Goal: Find specific fact: Find specific fact

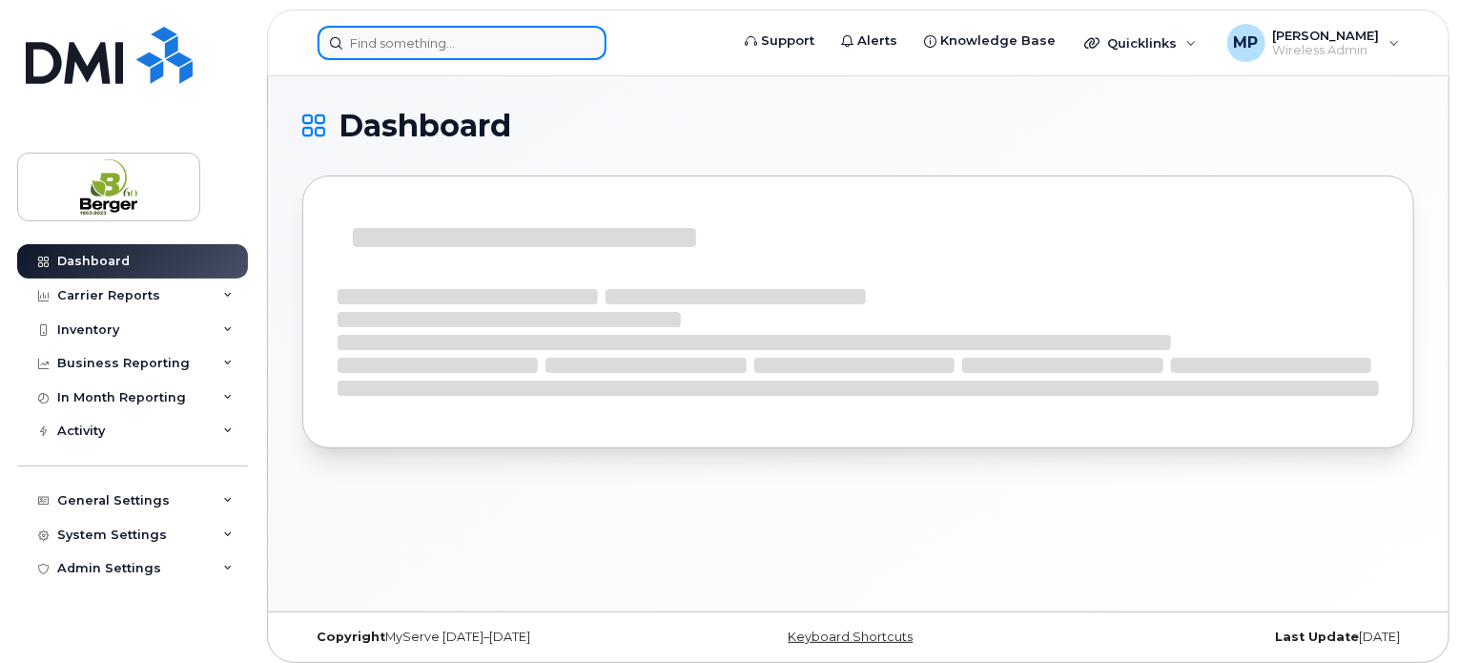
click at [440, 33] on input at bounding box center [462, 43] width 289 height 34
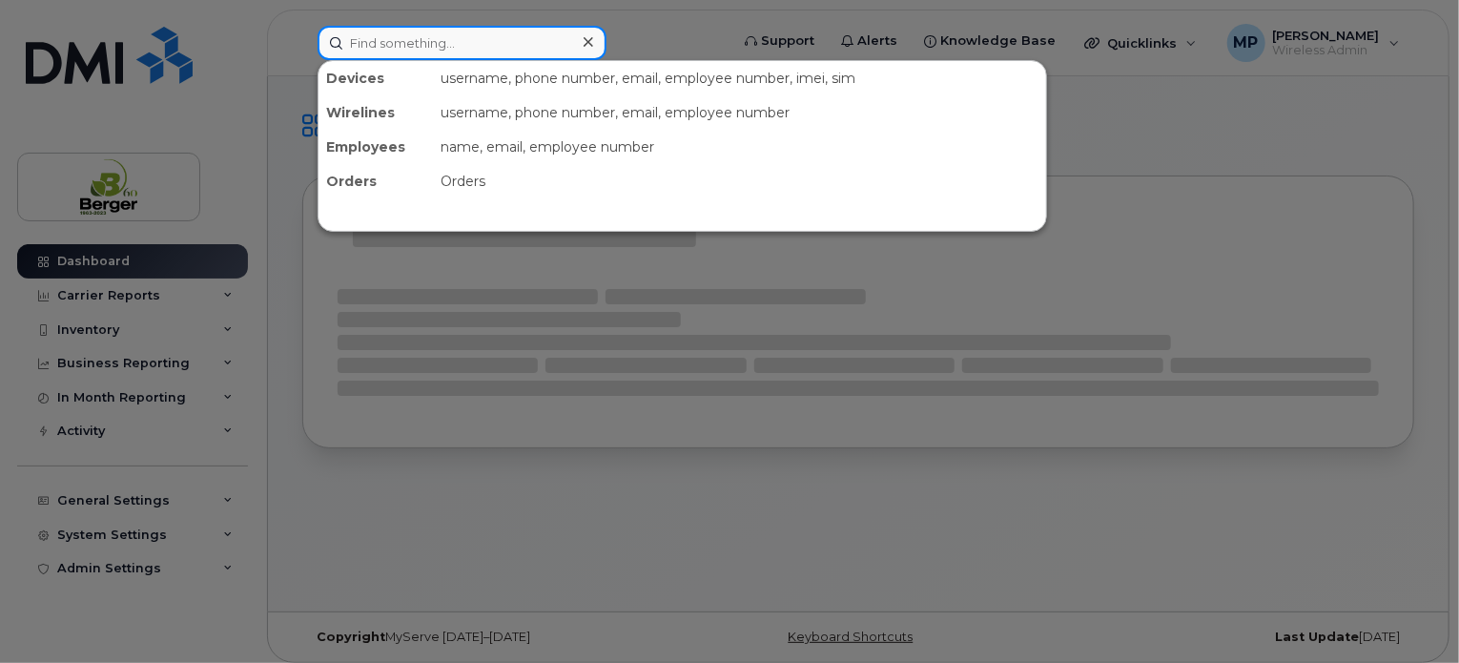
paste input "204-370-5663"
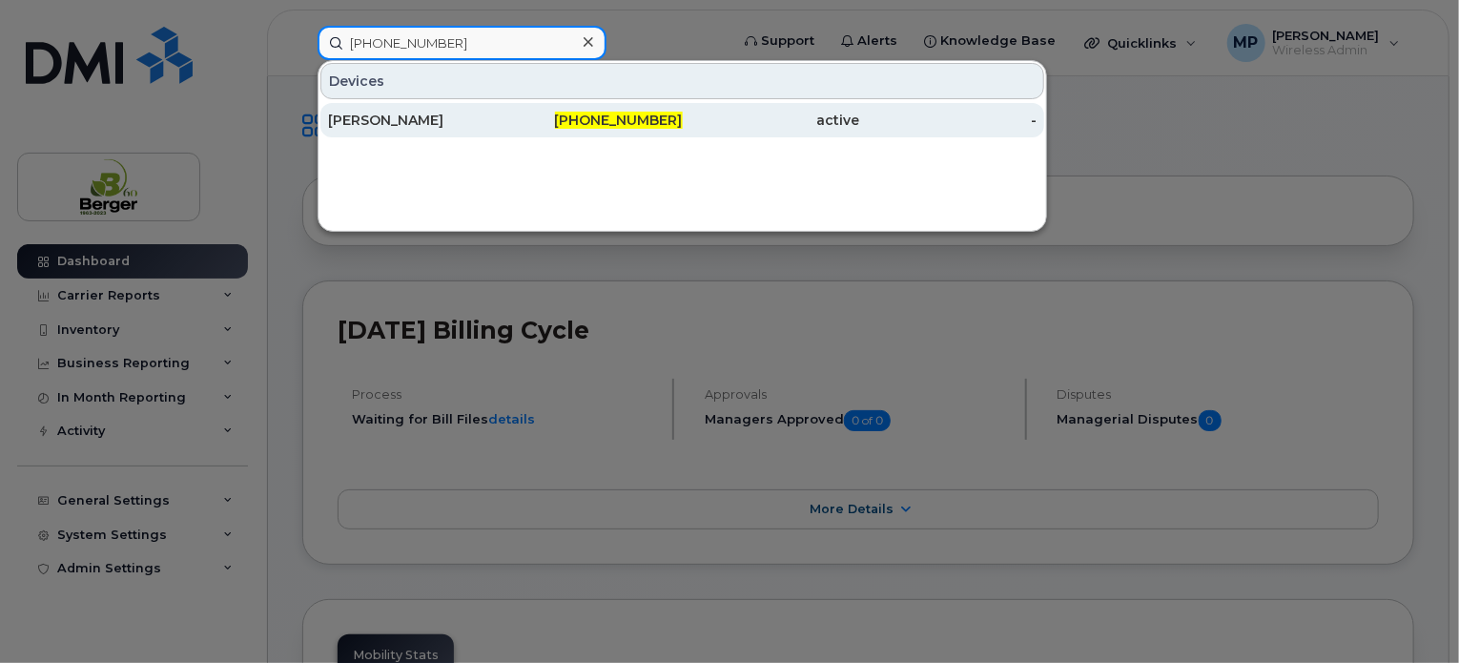
type input "204-370-5663"
click at [402, 124] on div "Rakan Almomani" at bounding box center [416, 120] width 177 height 19
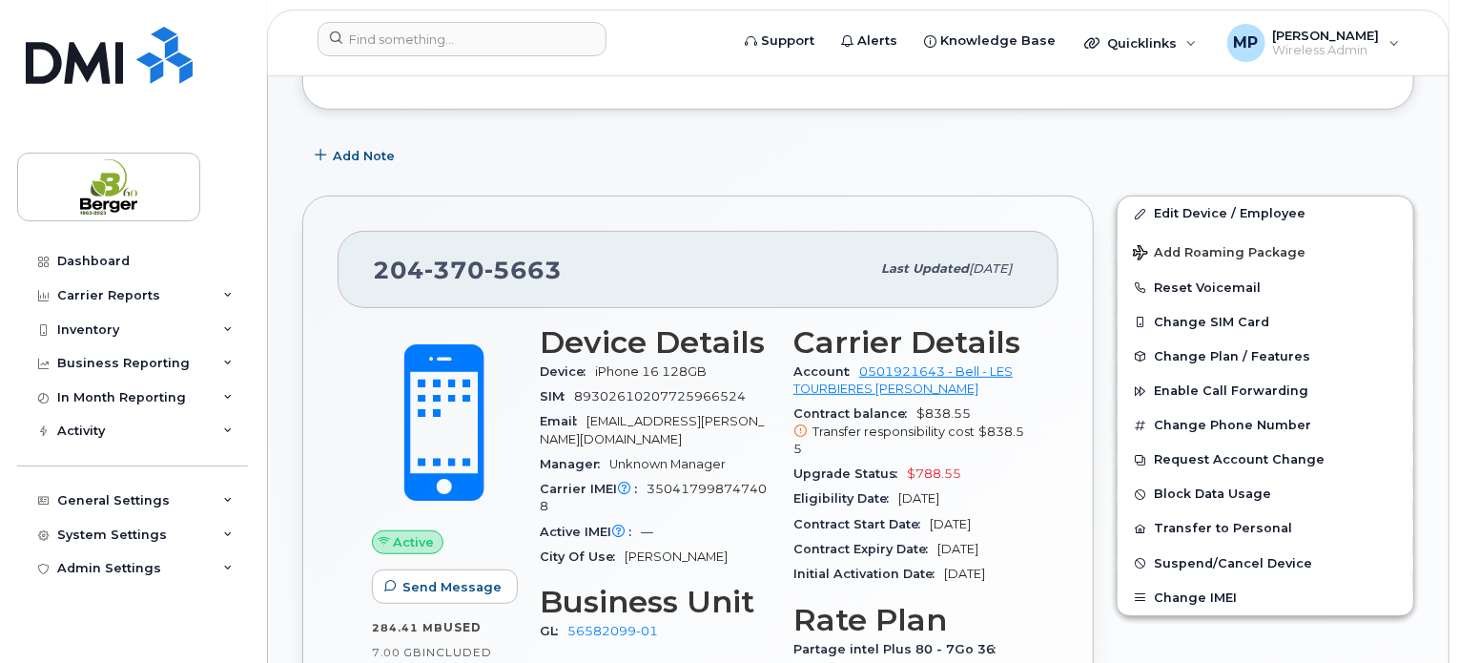
scroll to position [286, 0]
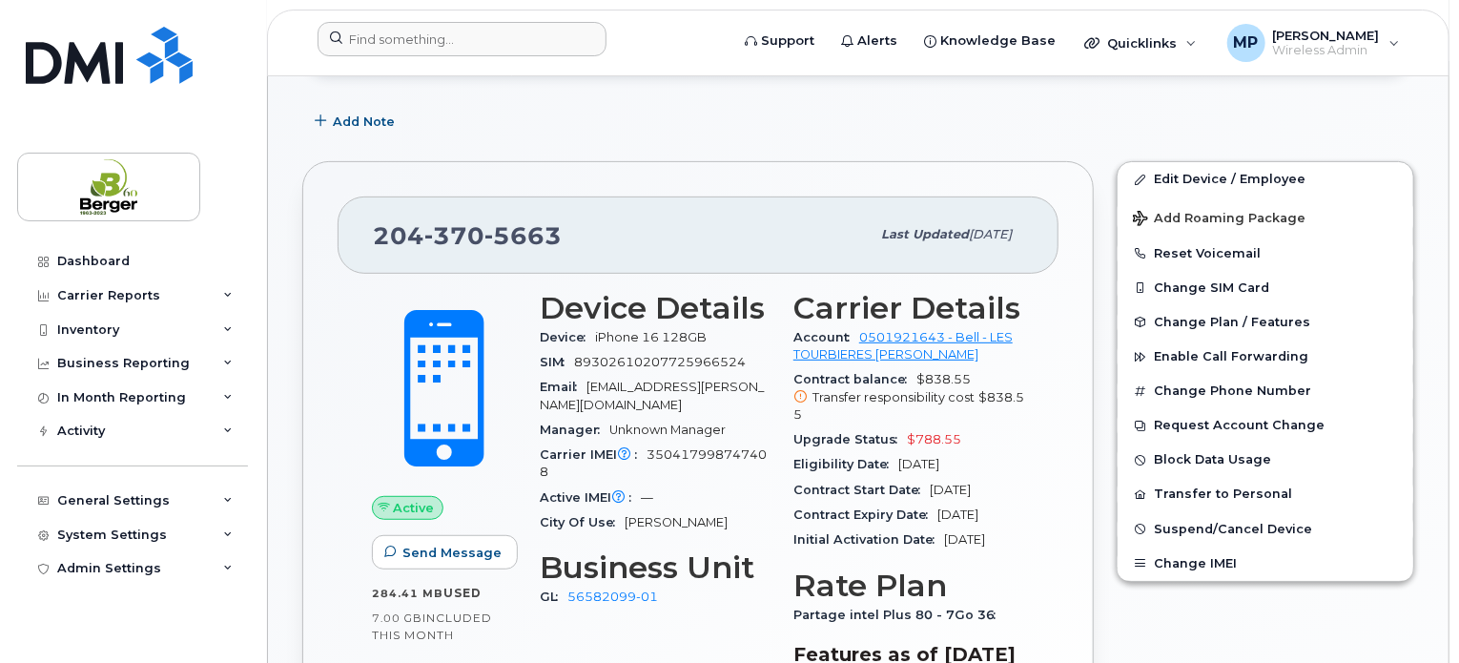
click at [458, 57] on div at bounding box center [516, 43] width 429 height 42
click at [462, 41] on input at bounding box center [462, 39] width 289 height 34
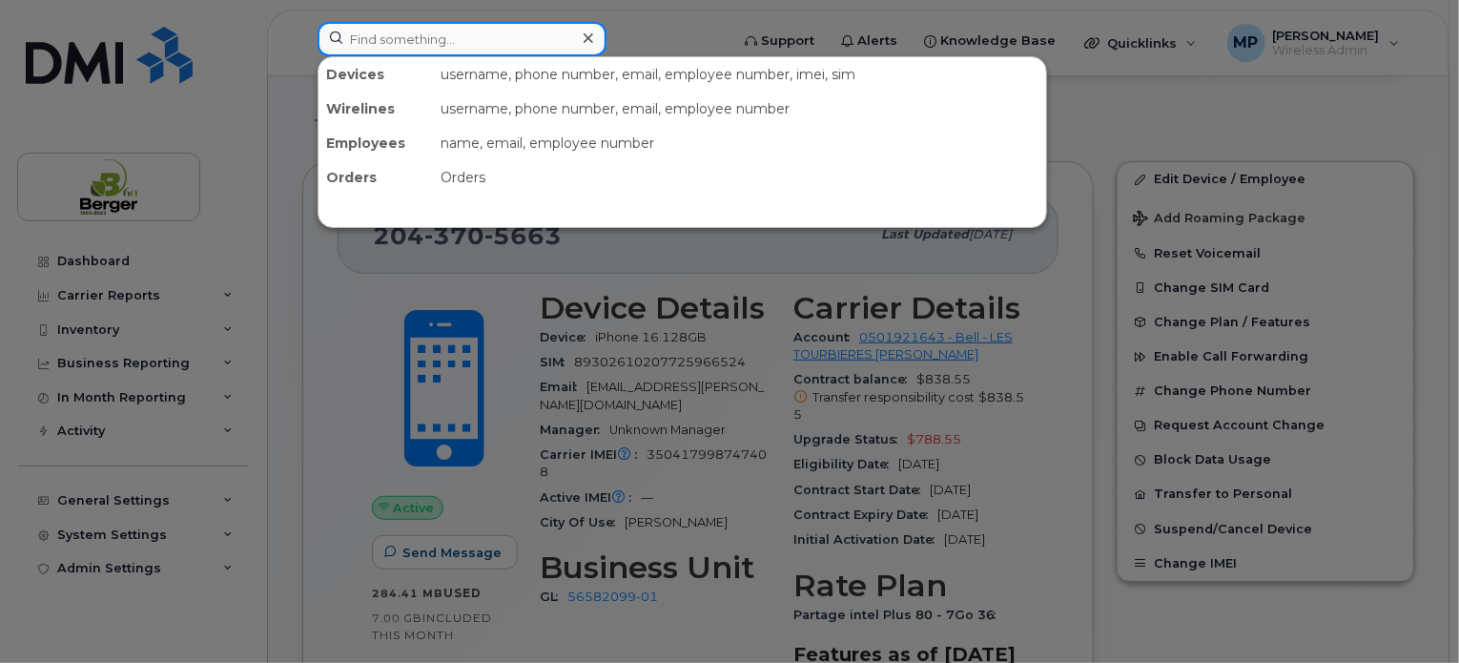
paste input "418-894-3131"
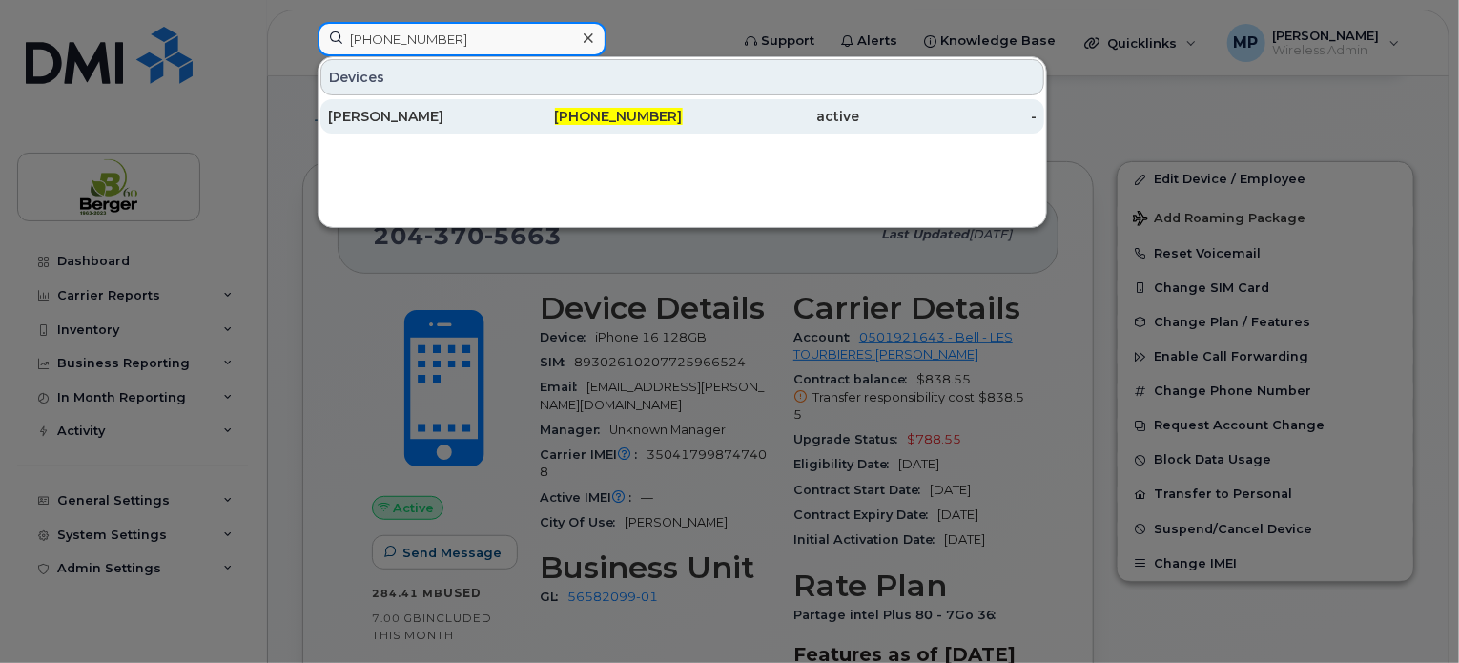
type input "418-894-3131"
click at [426, 107] on div "Robert Plante" at bounding box center [416, 116] width 177 height 19
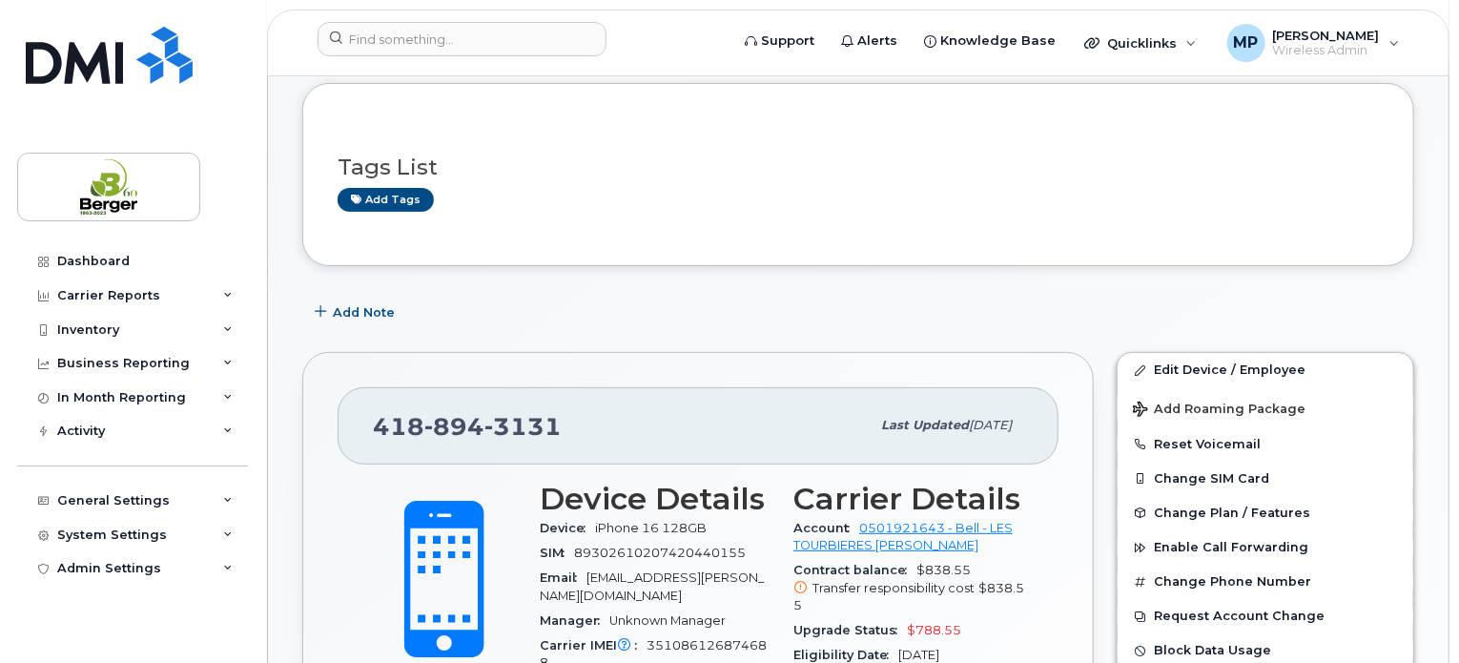
scroll to position [286, 0]
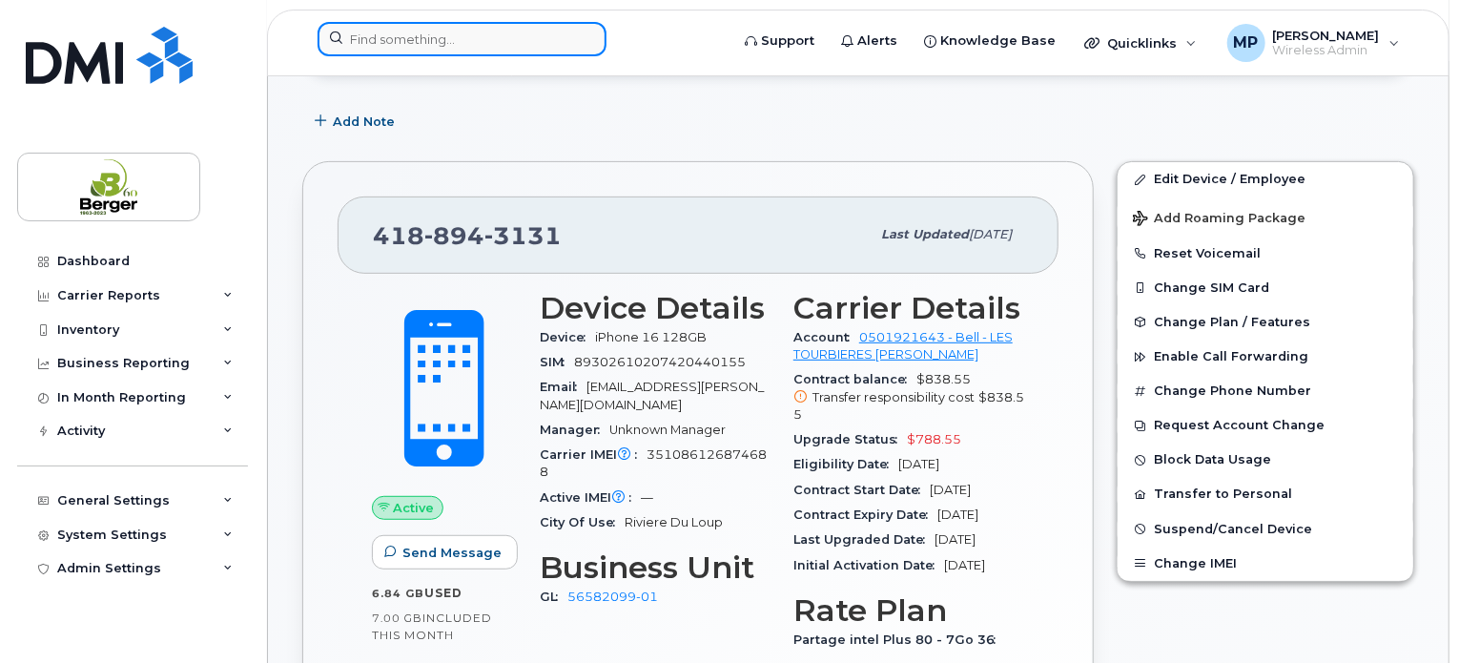
click at [419, 46] on input at bounding box center [462, 39] width 289 height 34
paste input "418-863-3485"
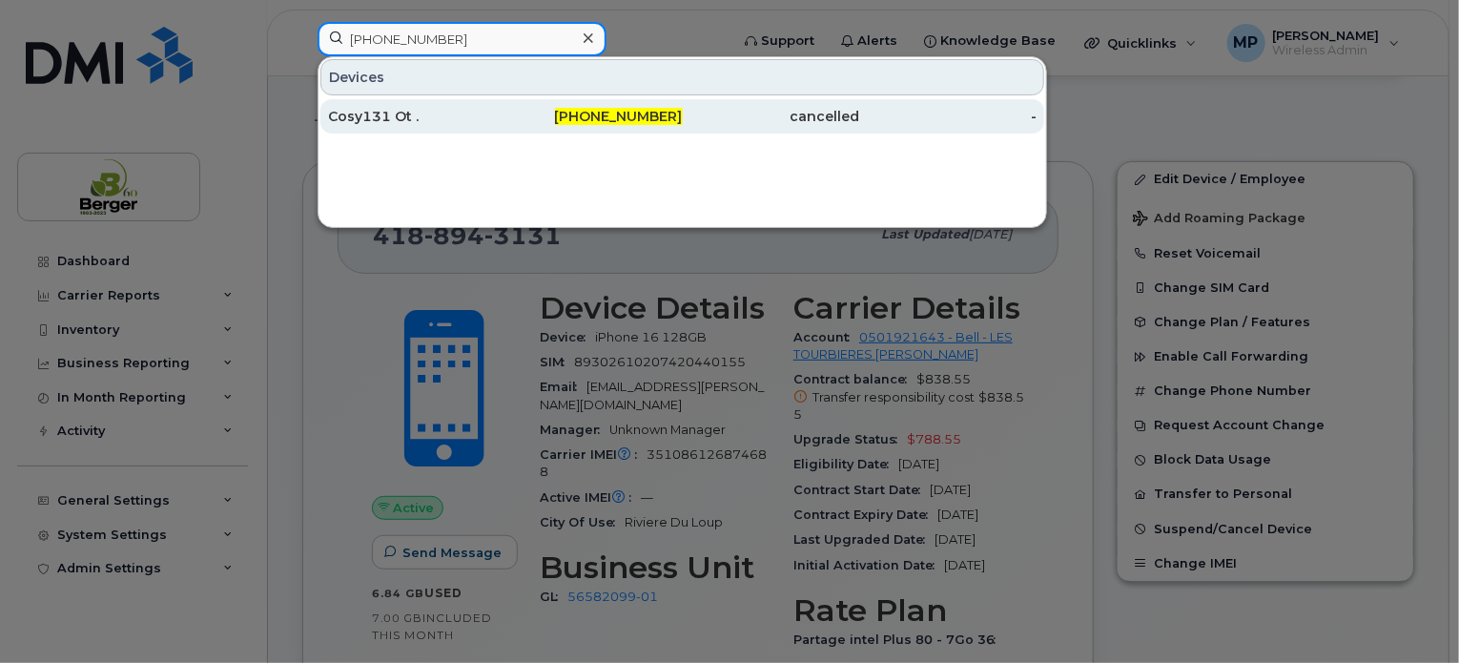
type input "418-863-3485"
click at [360, 120] on div "Cosy131 Ot ." at bounding box center [416, 116] width 177 height 19
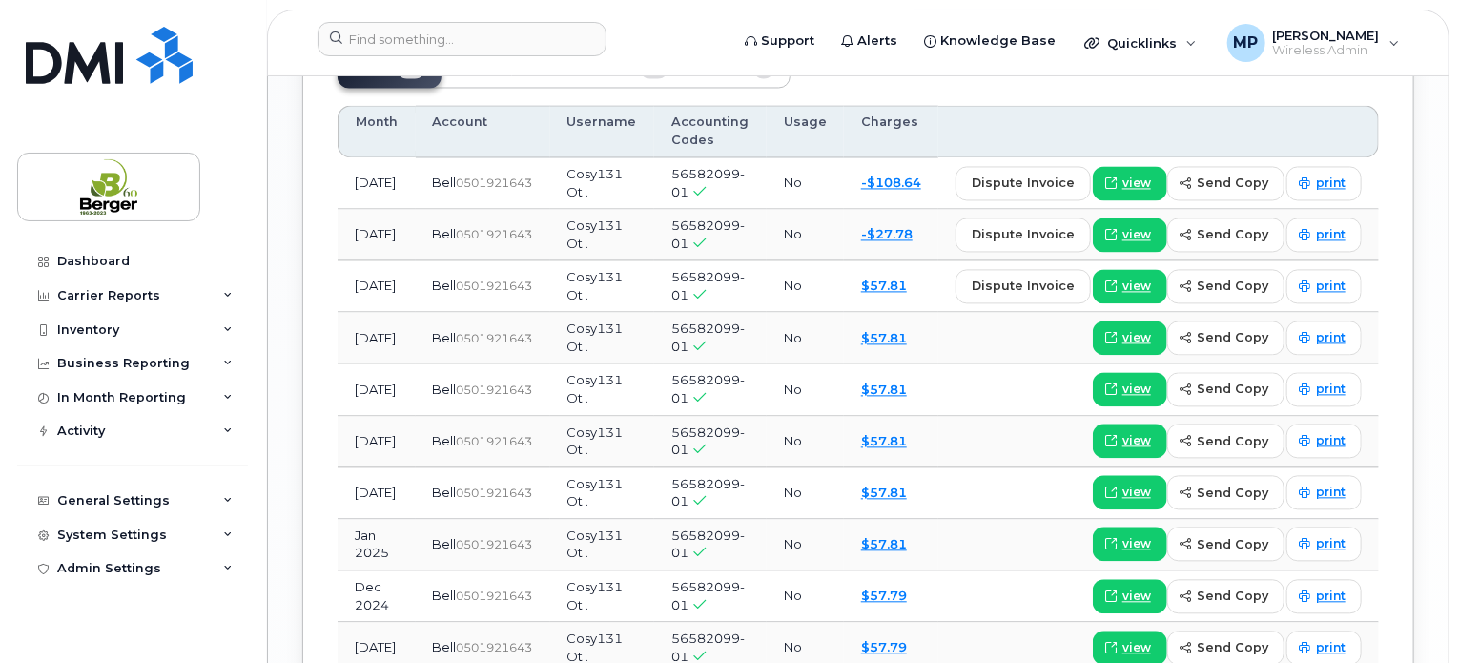
scroll to position [1866, 0]
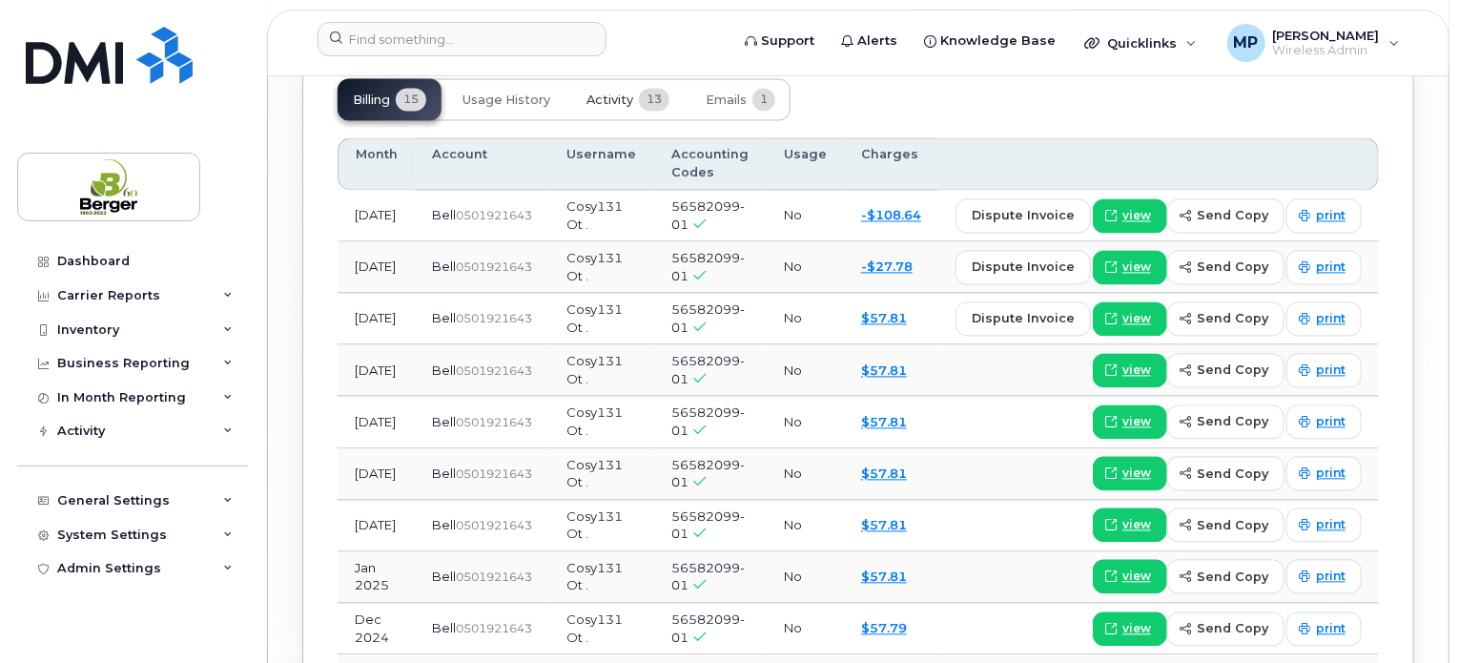
click at [642, 111] on span "13" at bounding box center [654, 99] width 31 height 23
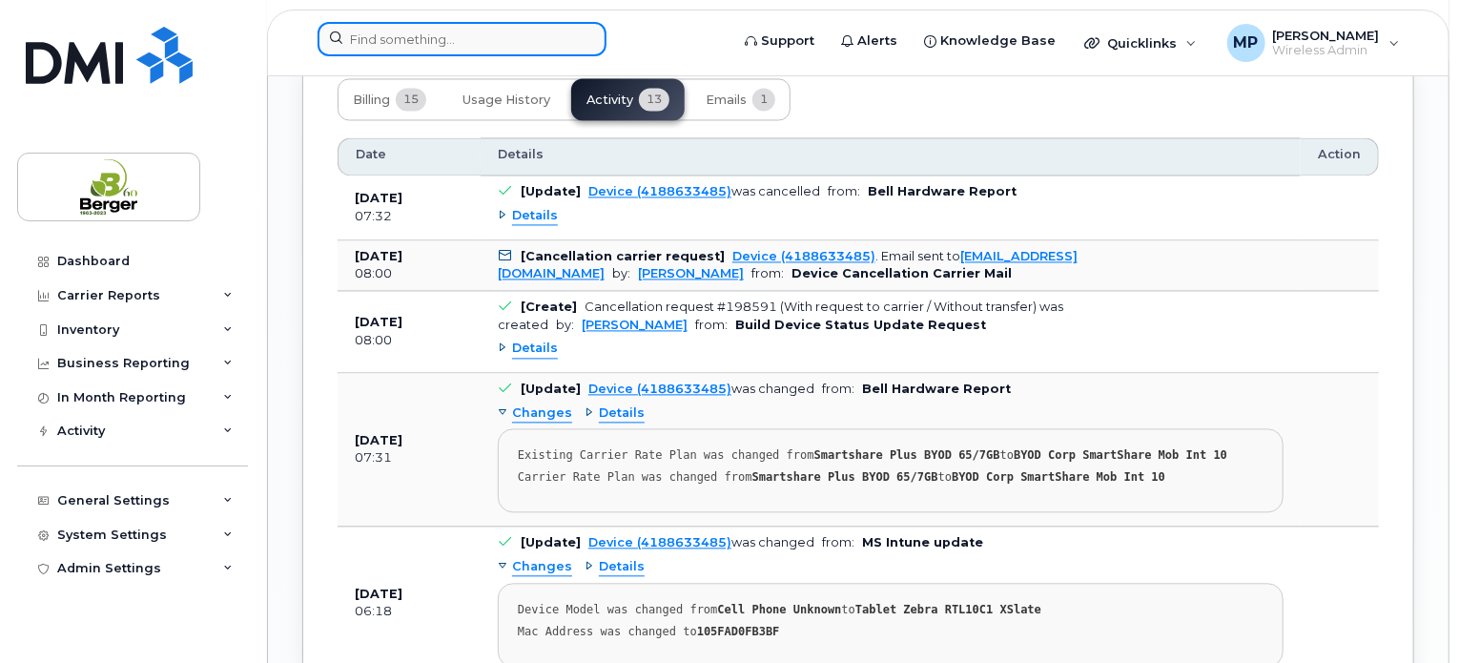
click at [456, 49] on input at bounding box center [462, 39] width 289 height 34
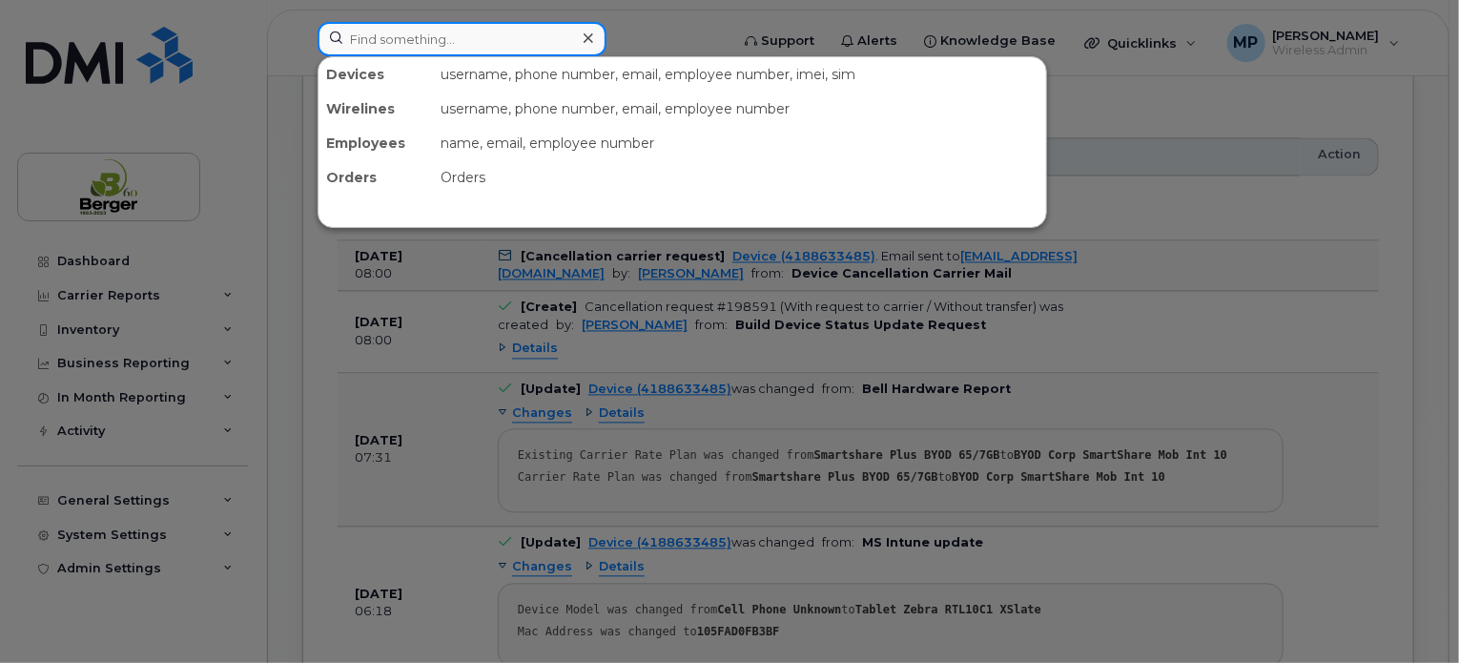
paste input "506-626-4562"
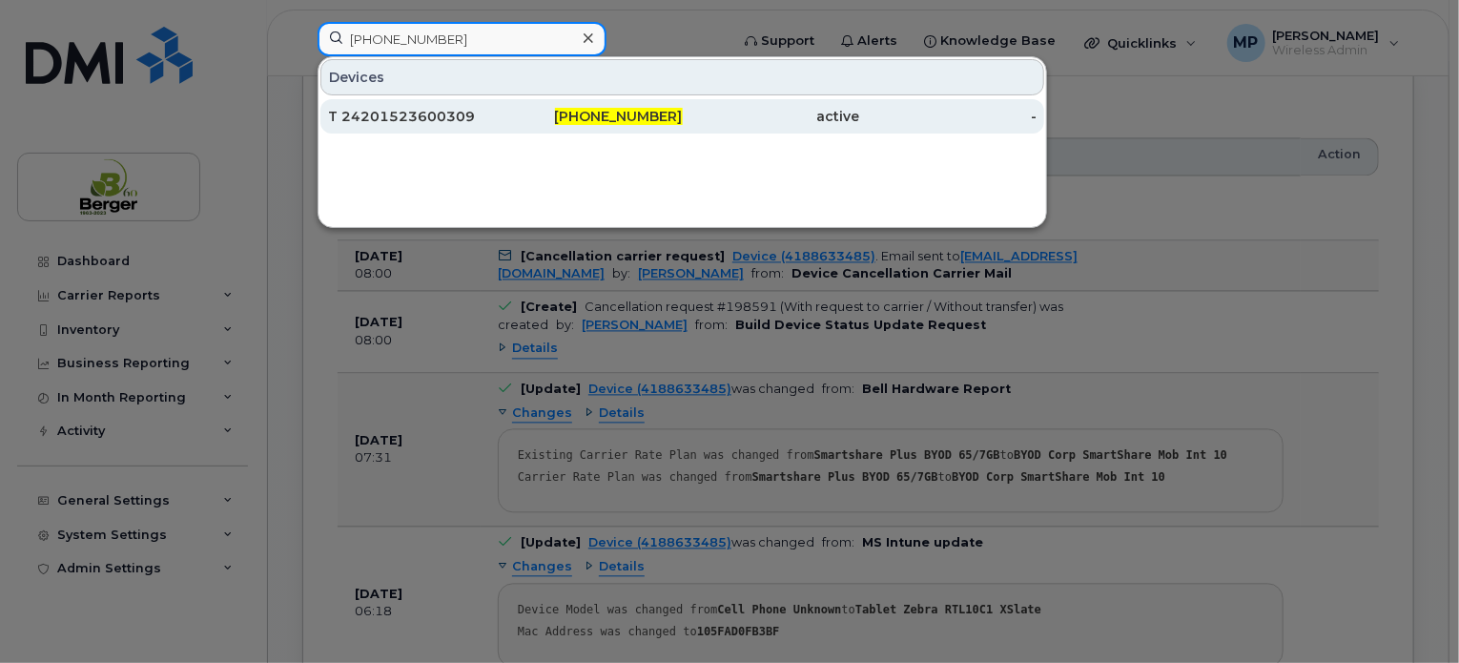
type input "506-626-4562"
click at [431, 113] on div "T 24201523600309" at bounding box center [416, 116] width 177 height 19
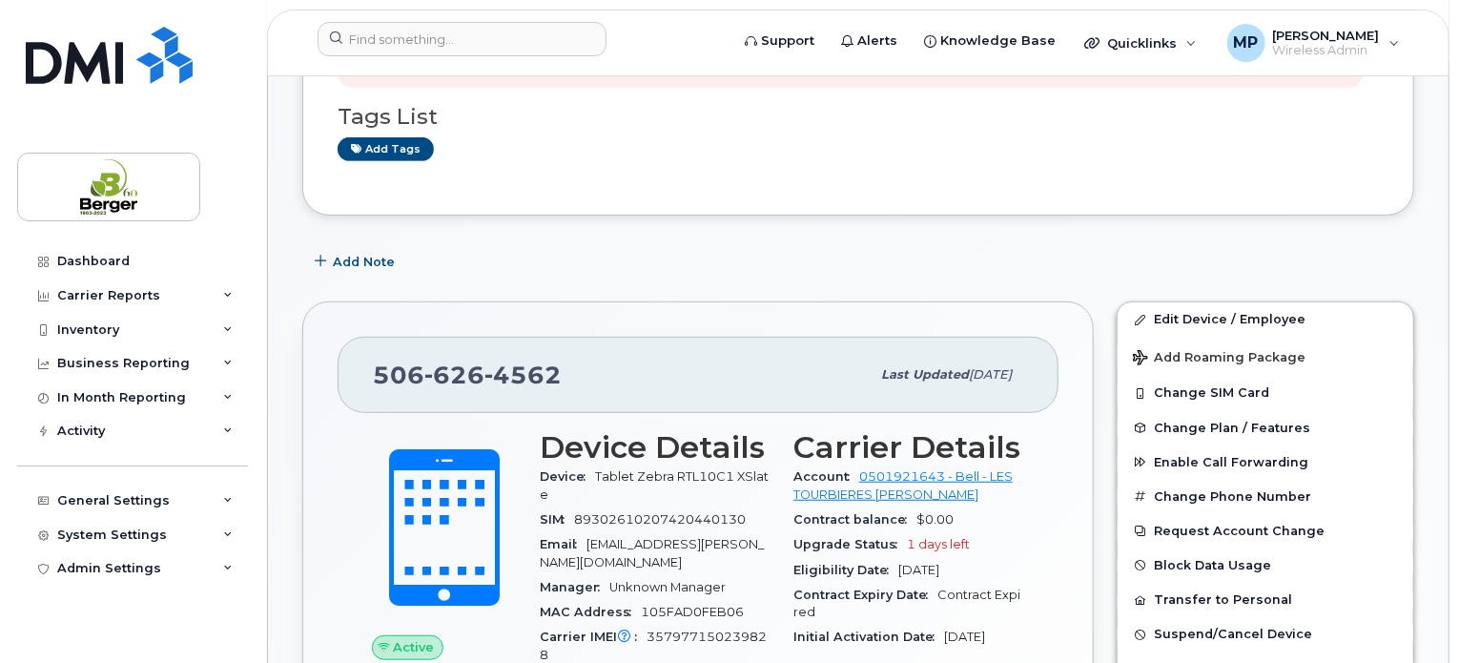
scroll to position [543, 0]
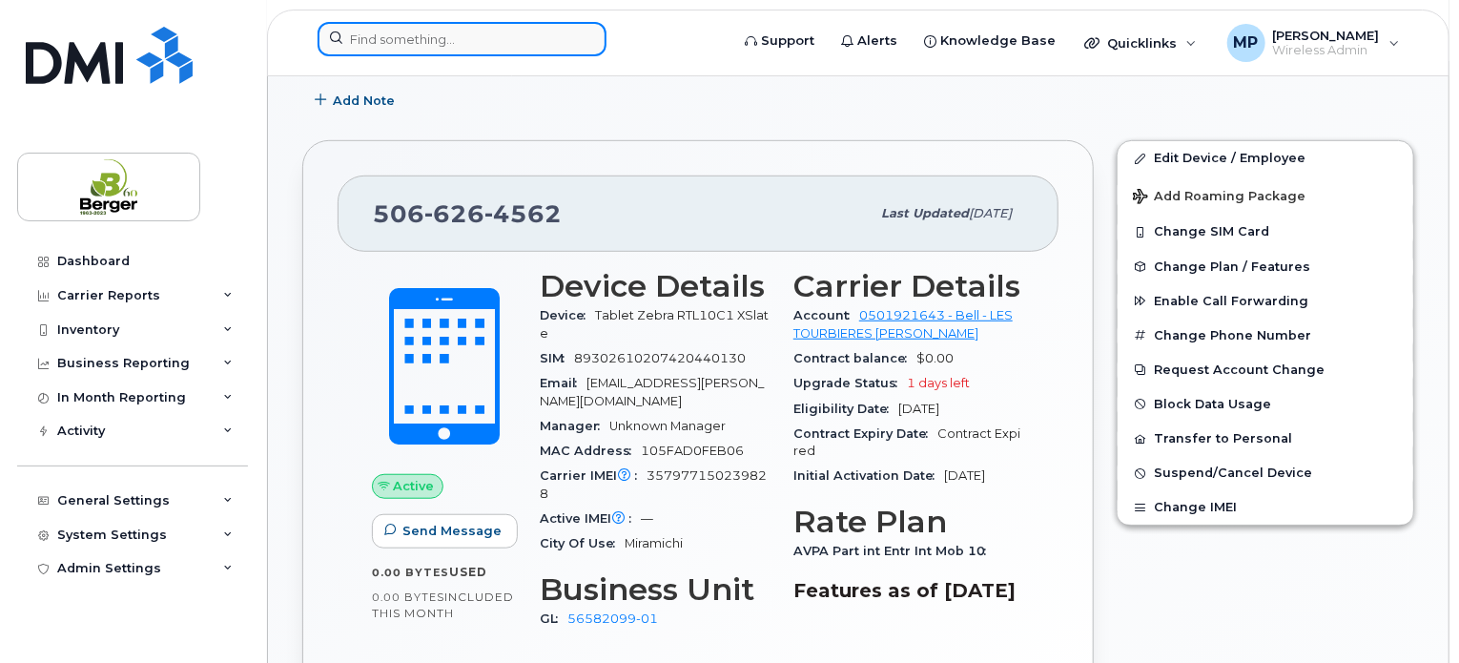
click at [422, 37] on input at bounding box center [462, 39] width 289 height 34
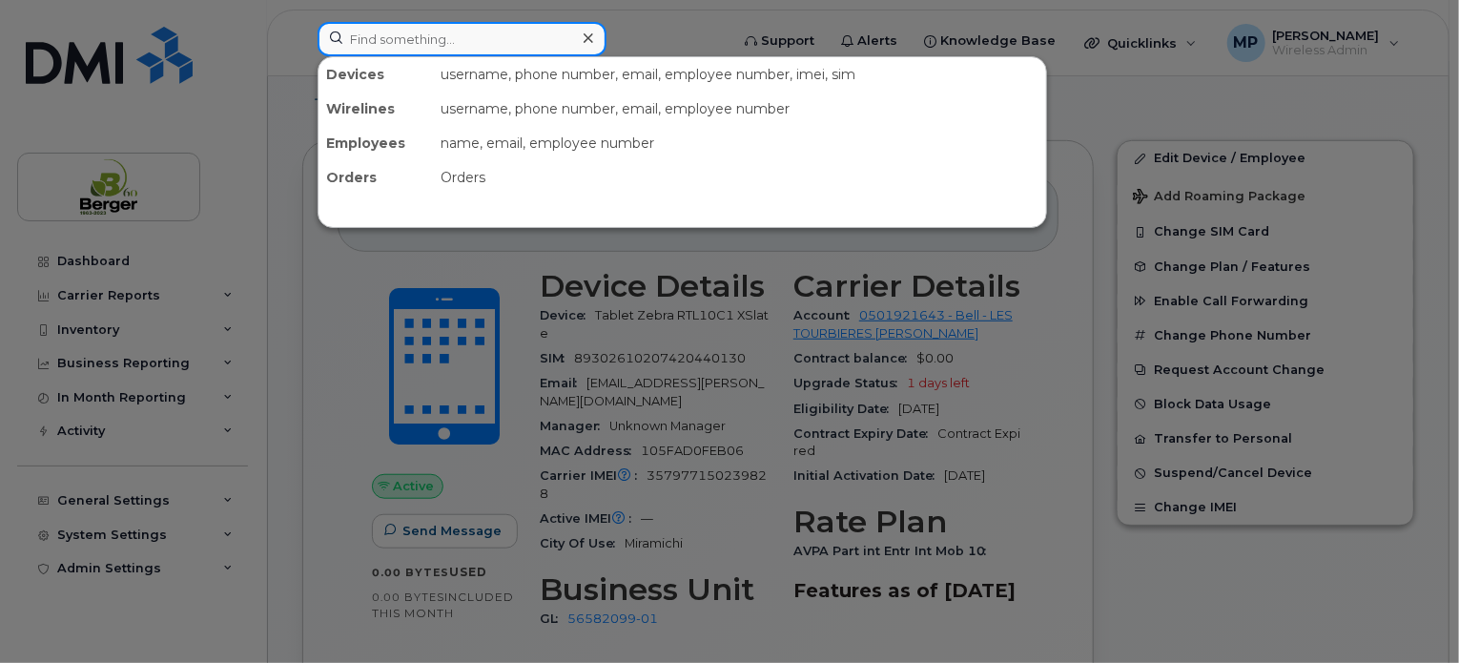
paste input "[PHONE_NUMBER]"
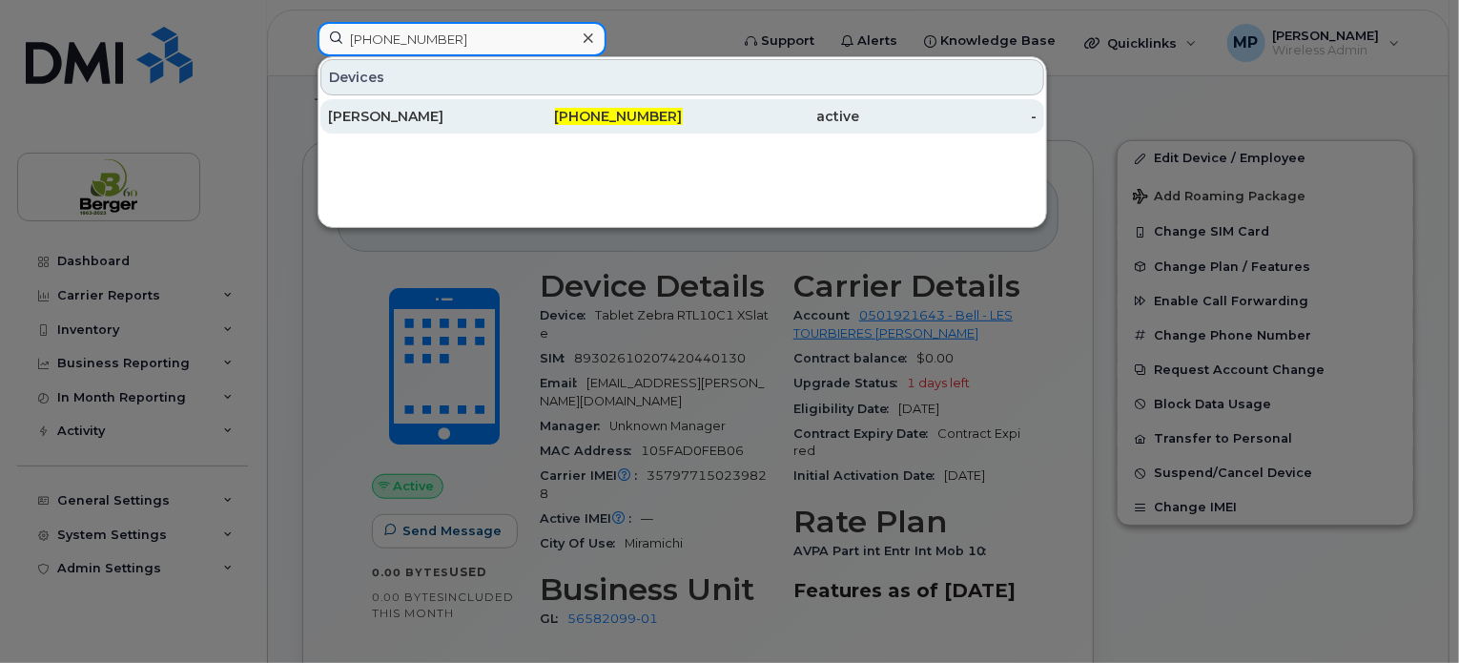
type input "[PHONE_NUMBER]"
click at [398, 113] on div "[PERSON_NAME]" at bounding box center [416, 116] width 177 height 19
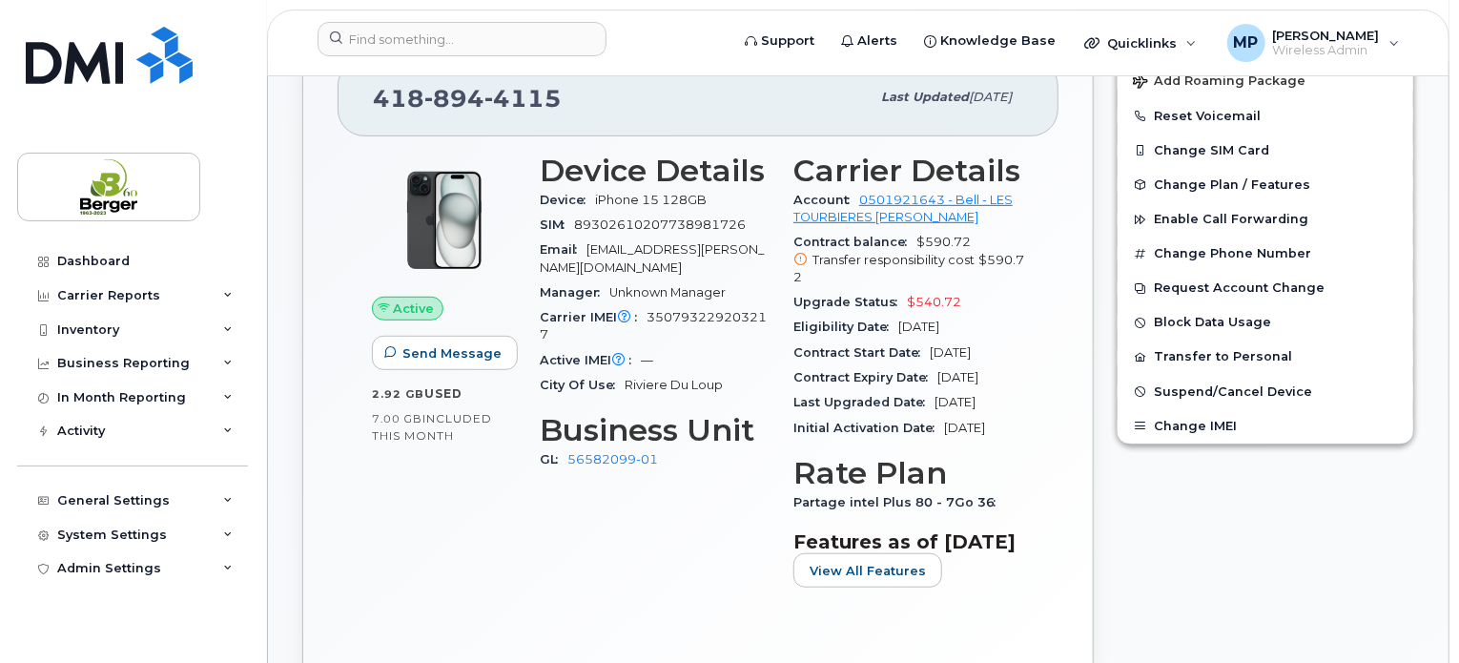
scroll to position [381, 0]
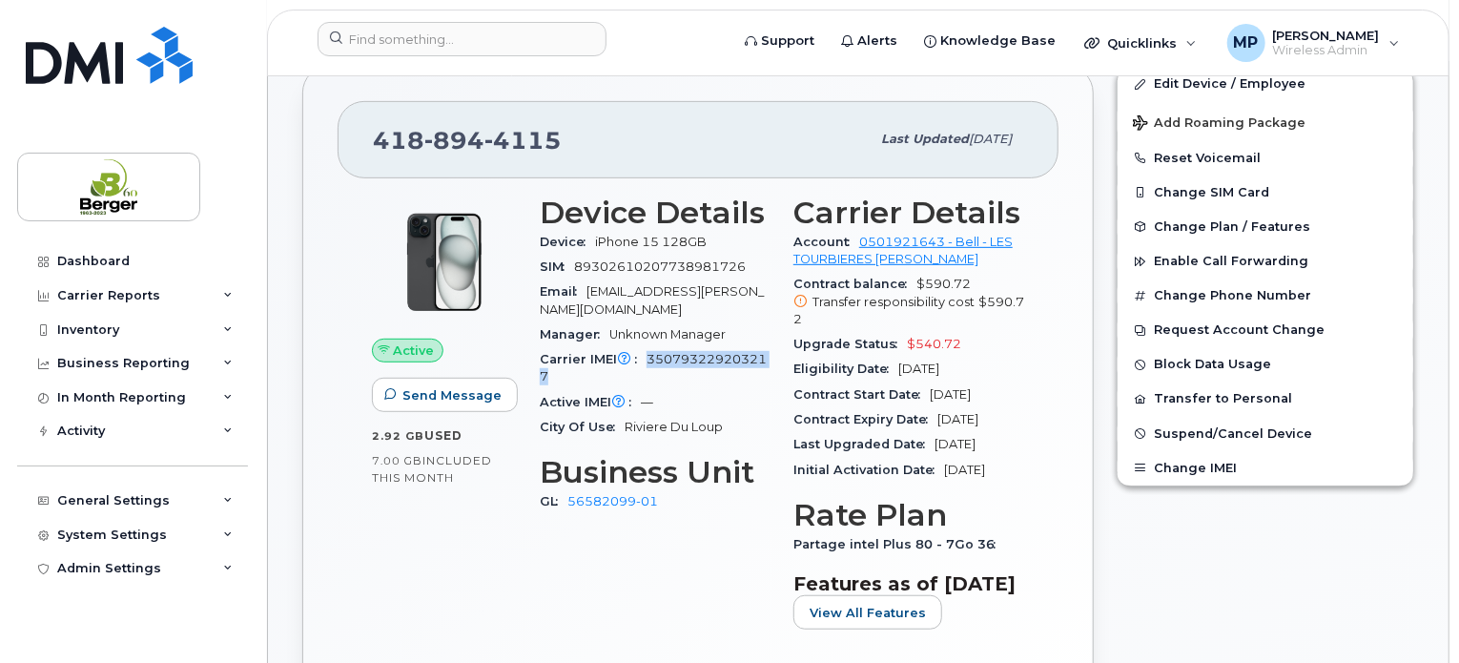
drag, startPoint x: 646, startPoint y: 339, endPoint x: 657, endPoint y: 357, distance: 21.4
click at [657, 357] on div "Carrier IMEI Carrier IMEI is reported during the last billing cycle or change o…" at bounding box center [655, 368] width 231 height 43
copy span "350793229203217"
